Goal: Information Seeking & Learning: Understand process/instructions

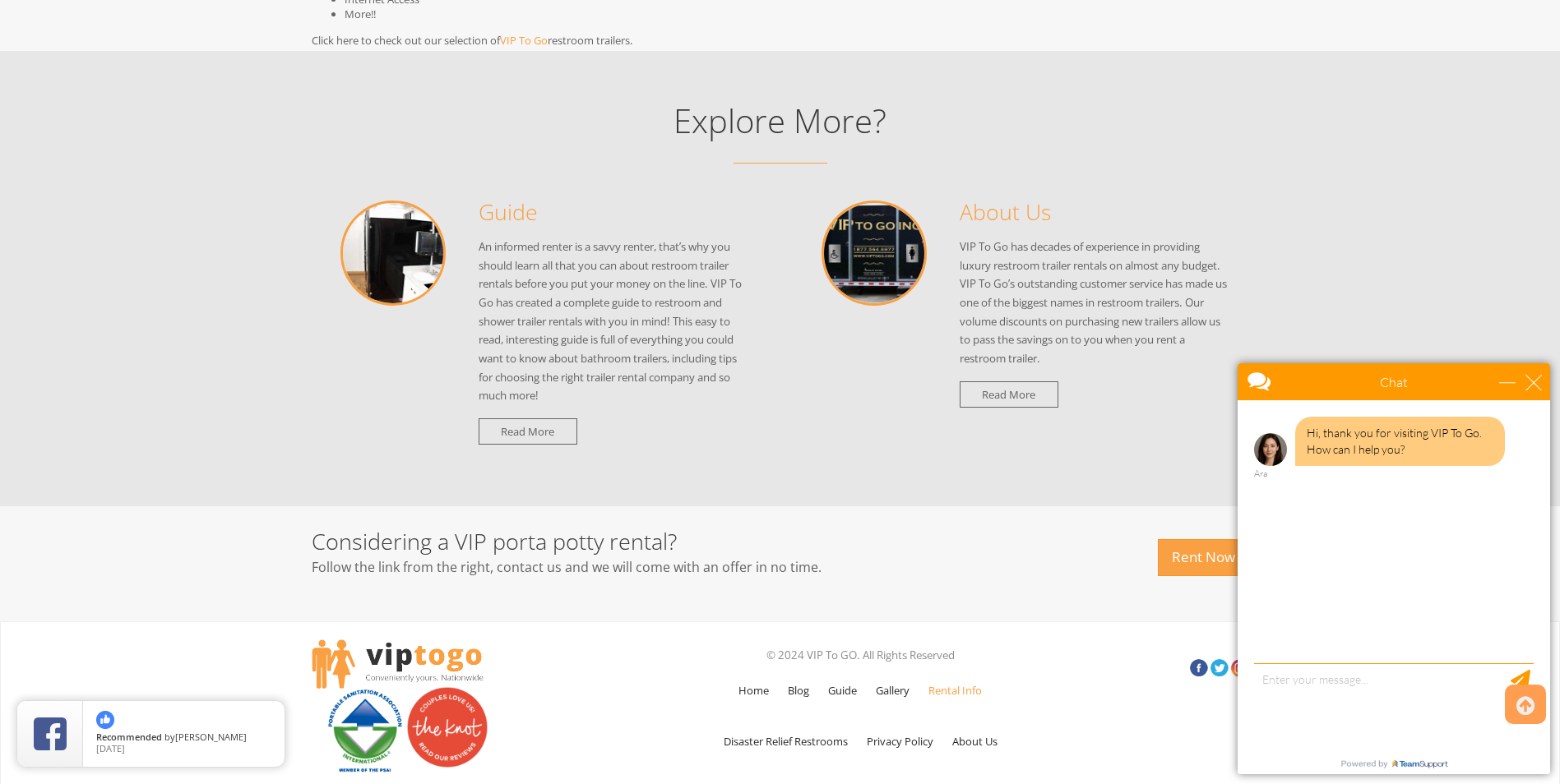
scroll to position [1562, 0]
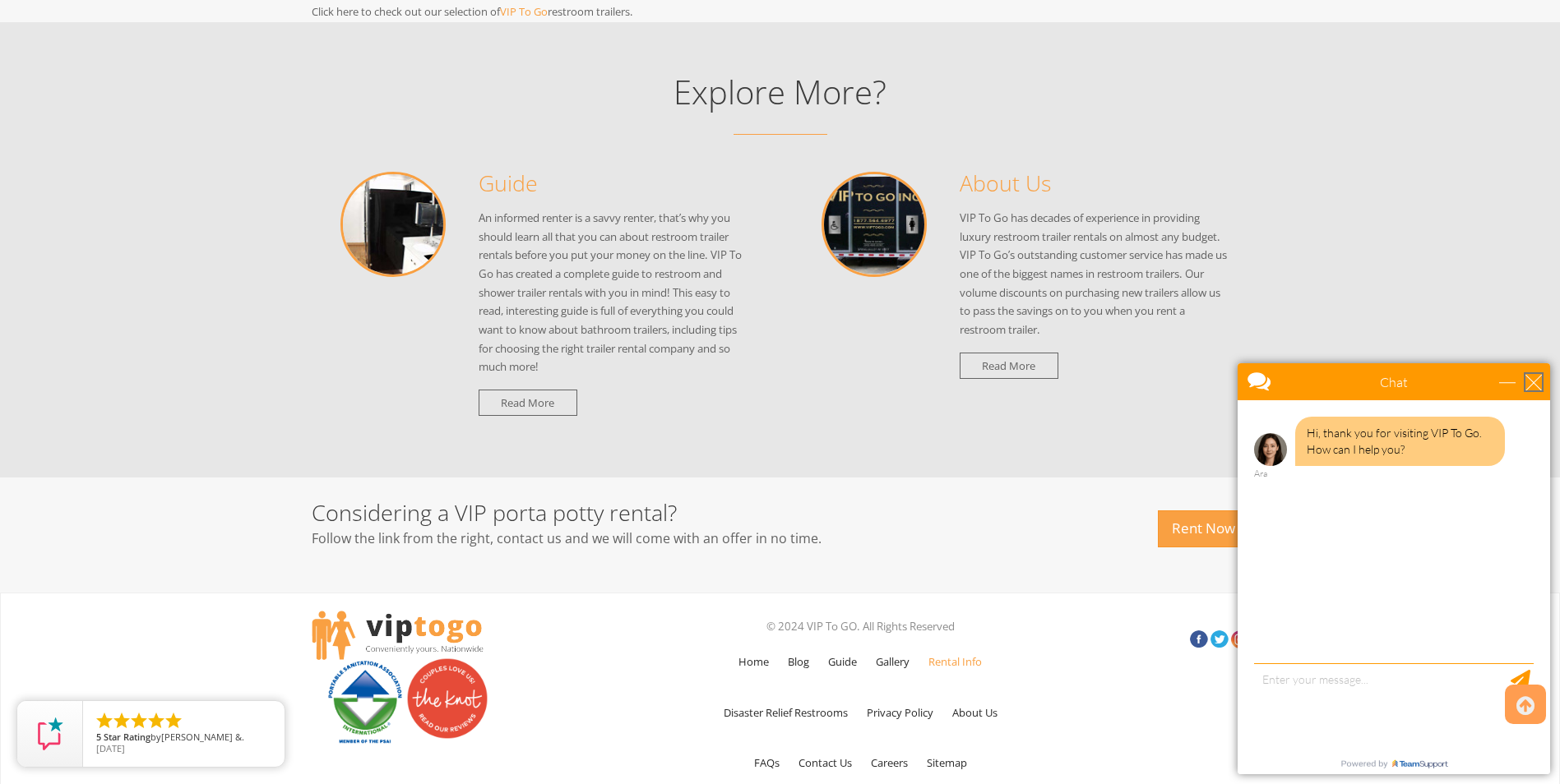
click at [1529, 382] on div "close" at bounding box center [1533, 382] width 16 height 16
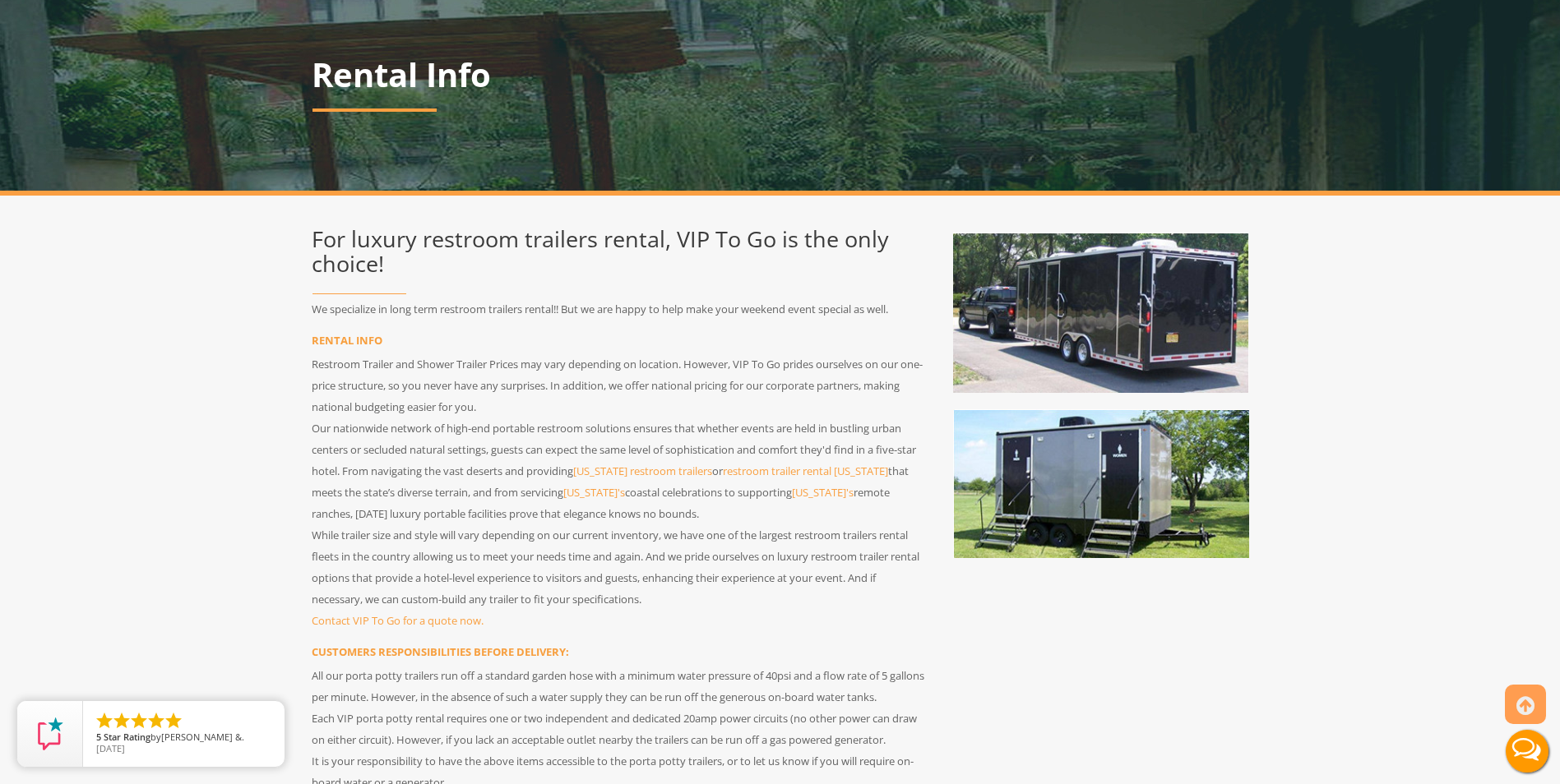
scroll to position [0, 0]
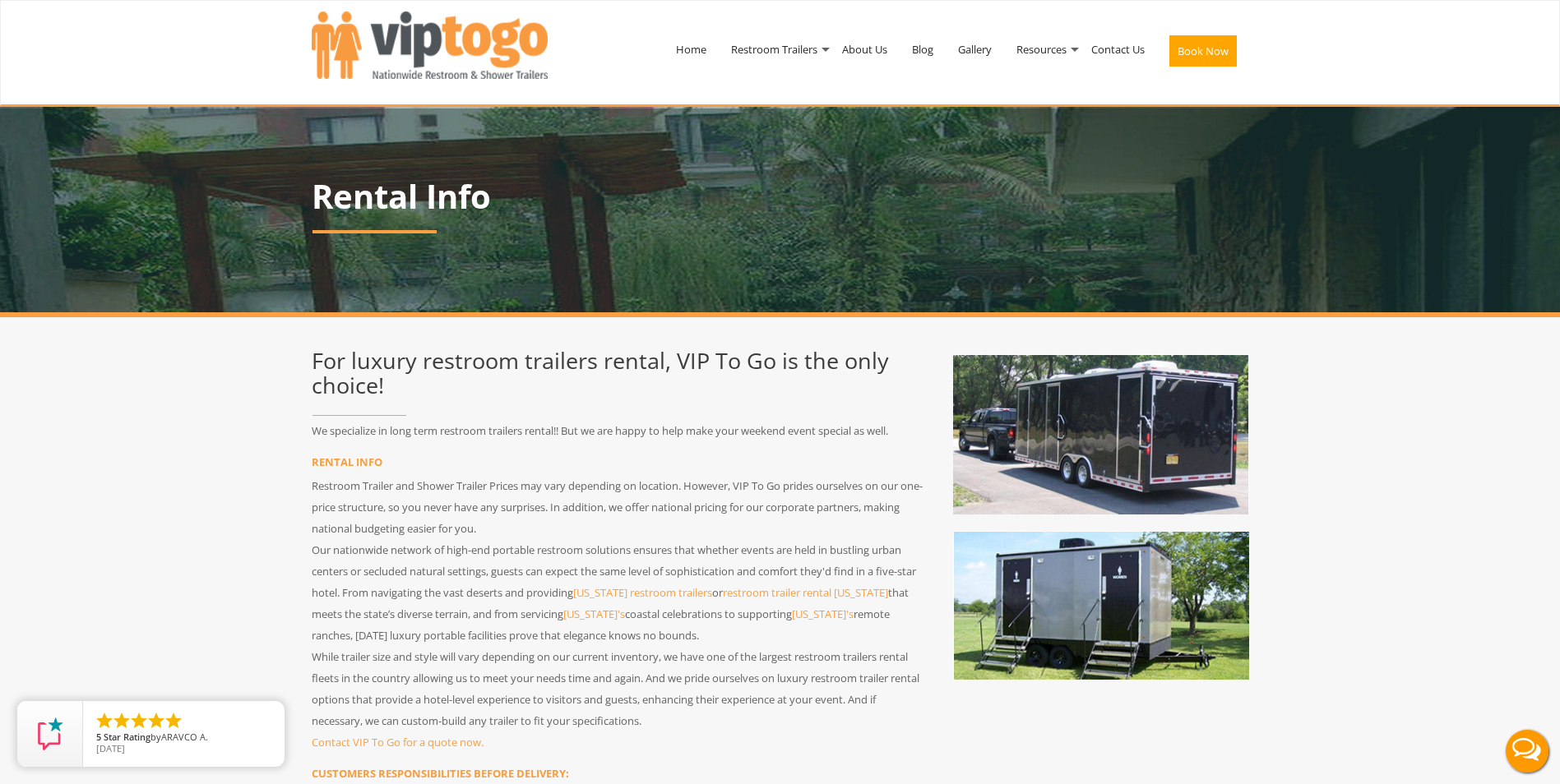
click at [876, 51] on div at bounding box center [780, 392] width 1560 height 784
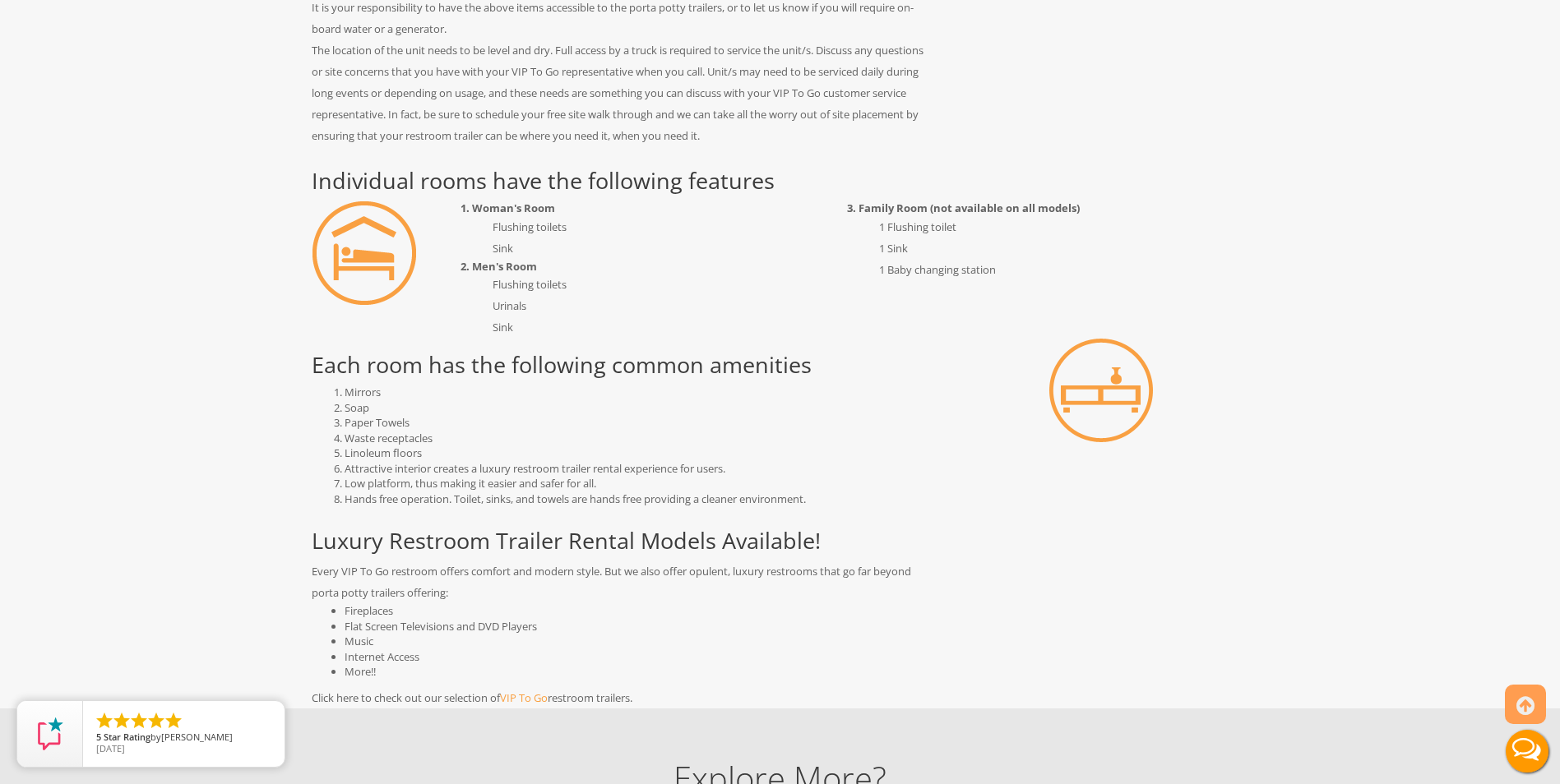
scroll to position [904, 0]
